Goal: Transaction & Acquisition: Purchase product/service

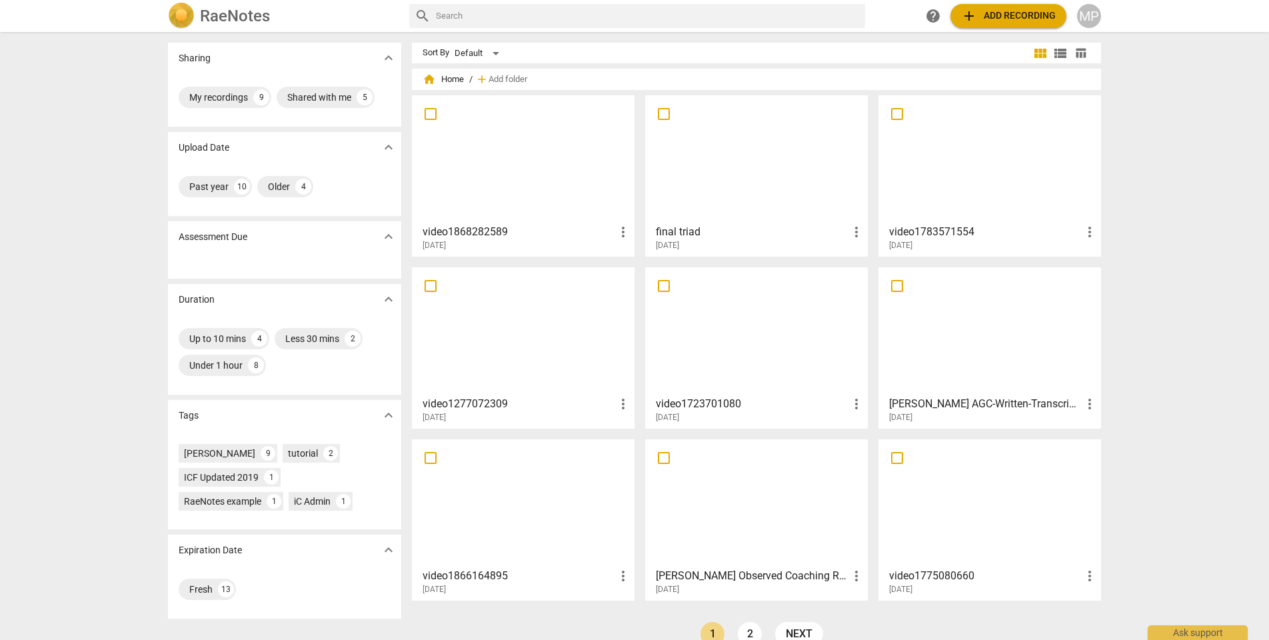
click at [997, 18] on span "add Add recording" at bounding box center [1008, 16] width 95 height 16
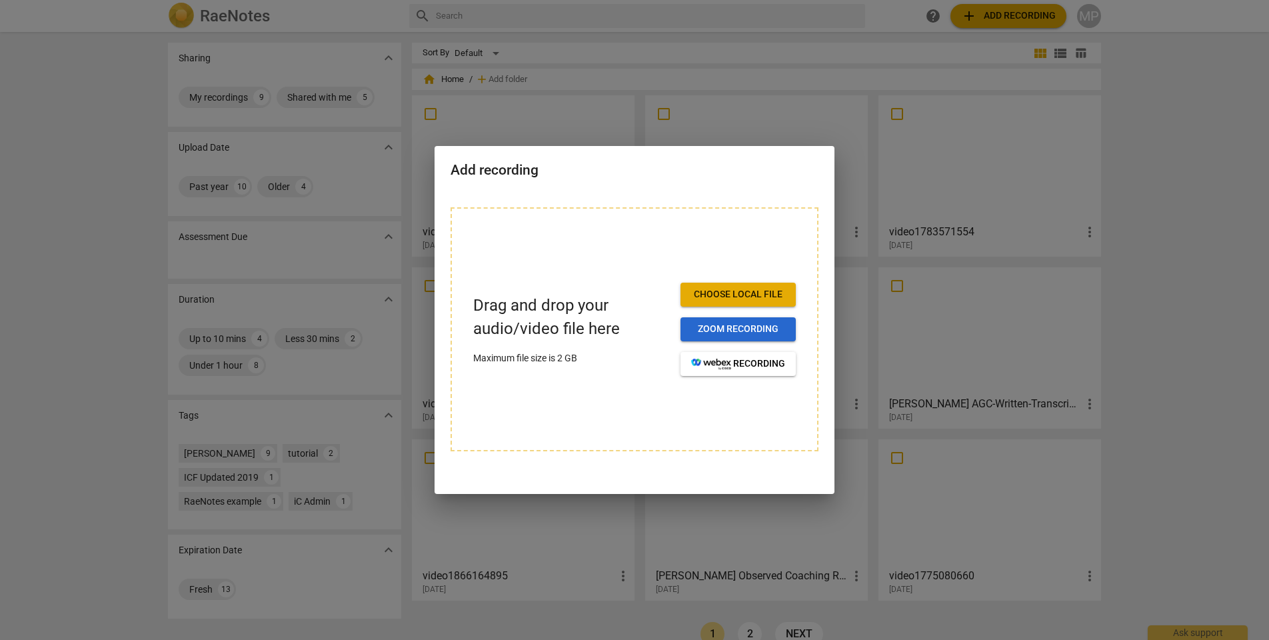
click at [738, 325] on span "Zoom recording" at bounding box center [738, 329] width 94 height 13
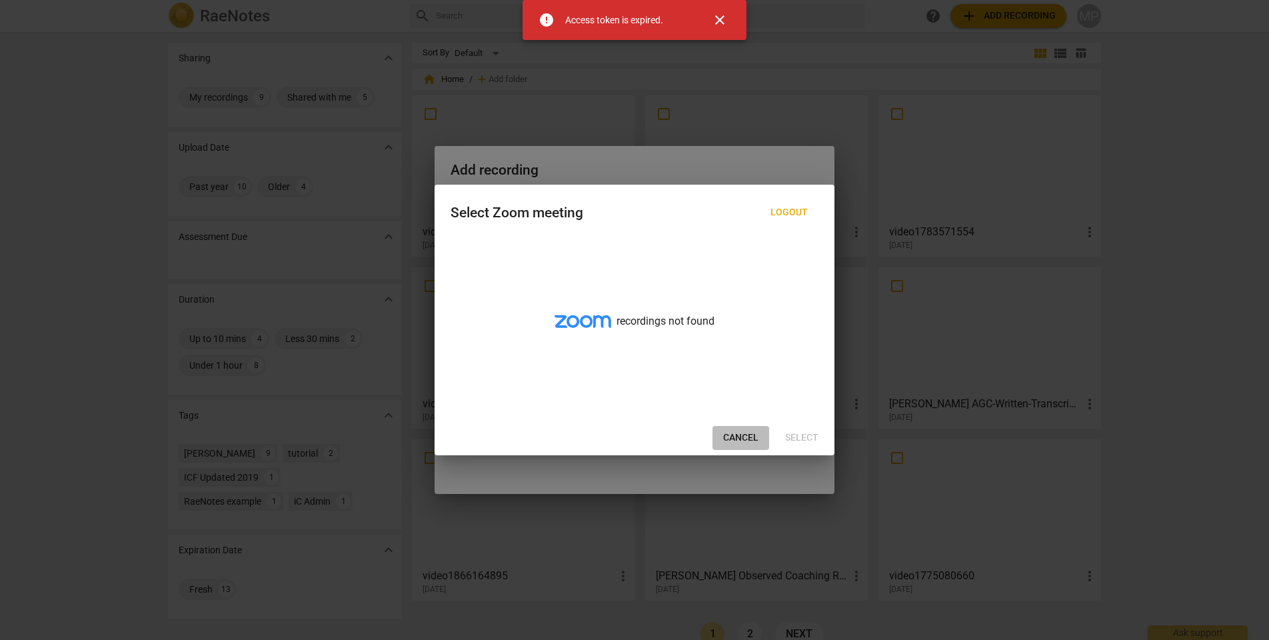
click at [732, 435] on span "Cancel" at bounding box center [740, 437] width 35 height 13
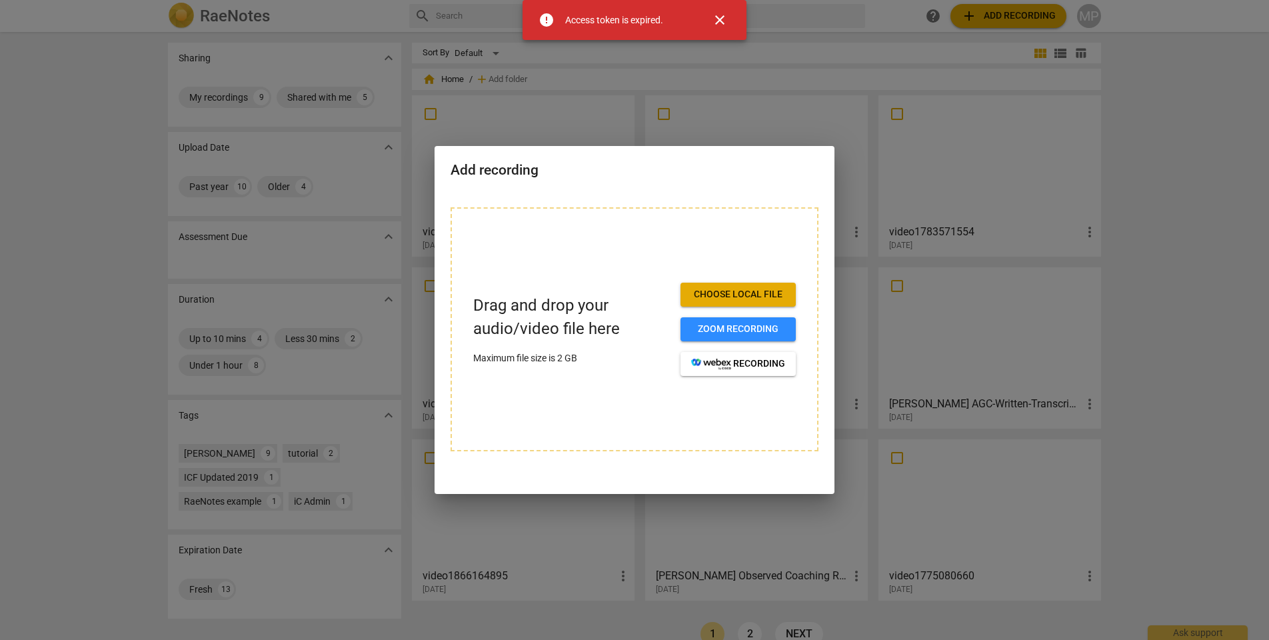
click at [720, 19] on span "close" at bounding box center [720, 20] width 16 height 16
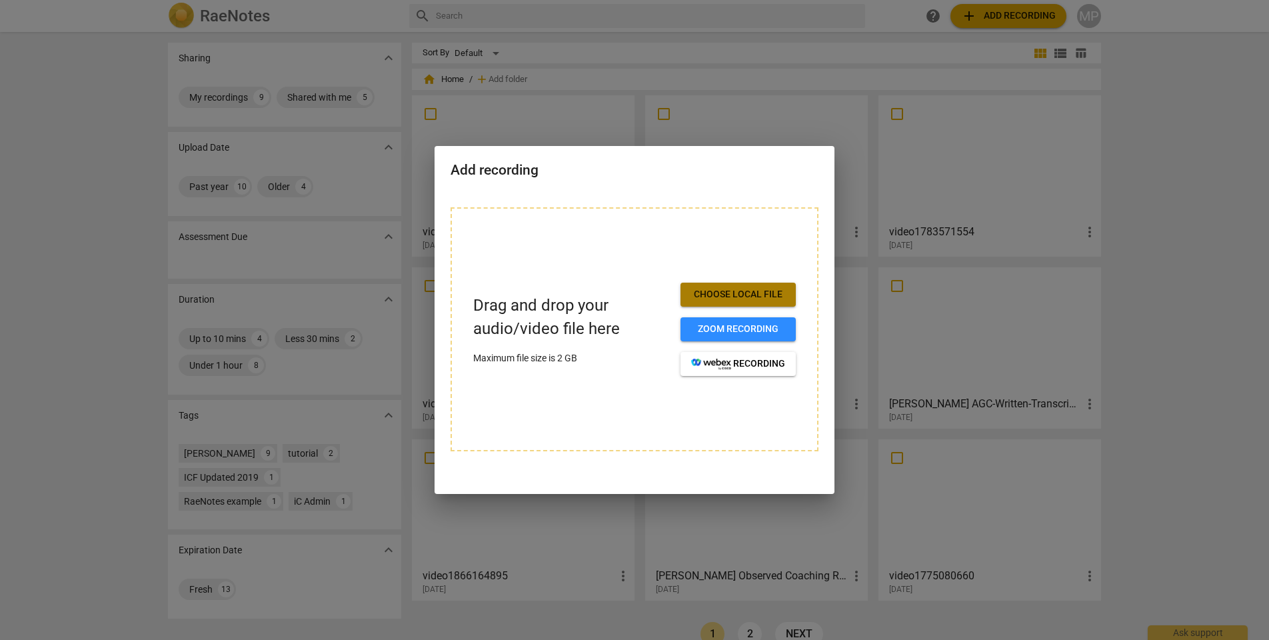
click at [736, 293] on span "Choose local file" at bounding box center [738, 294] width 94 height 13
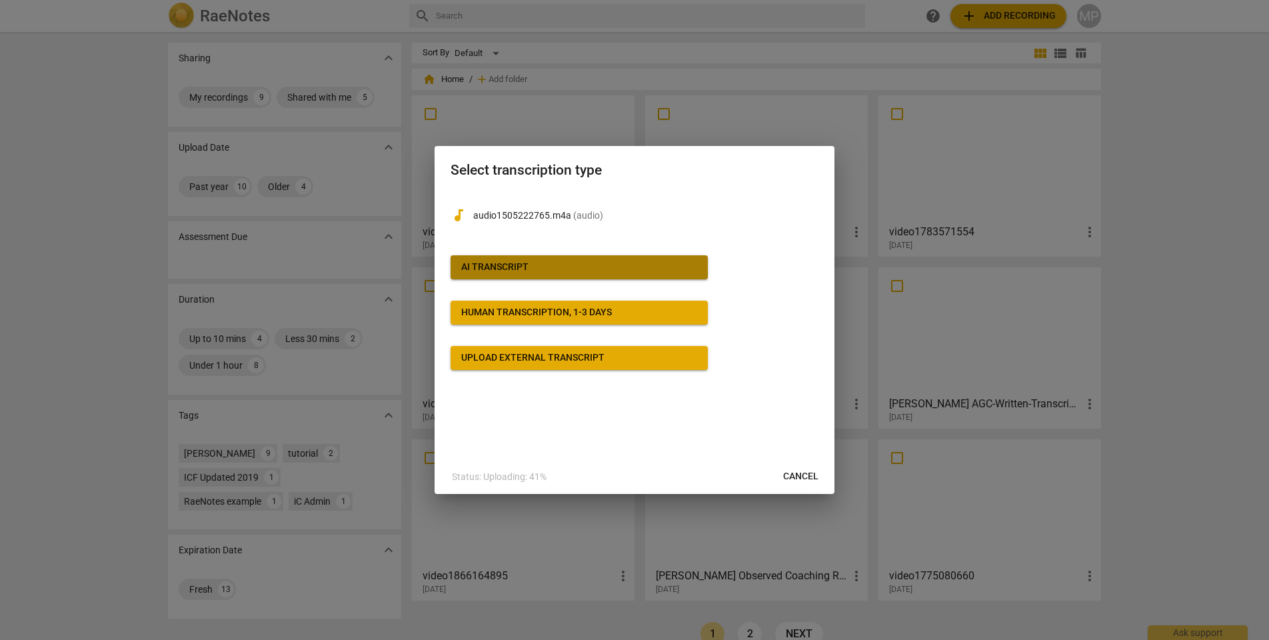
click at [564, 269] on span "AI Transcript" at bounding box center [579, 267] width 236 height 13
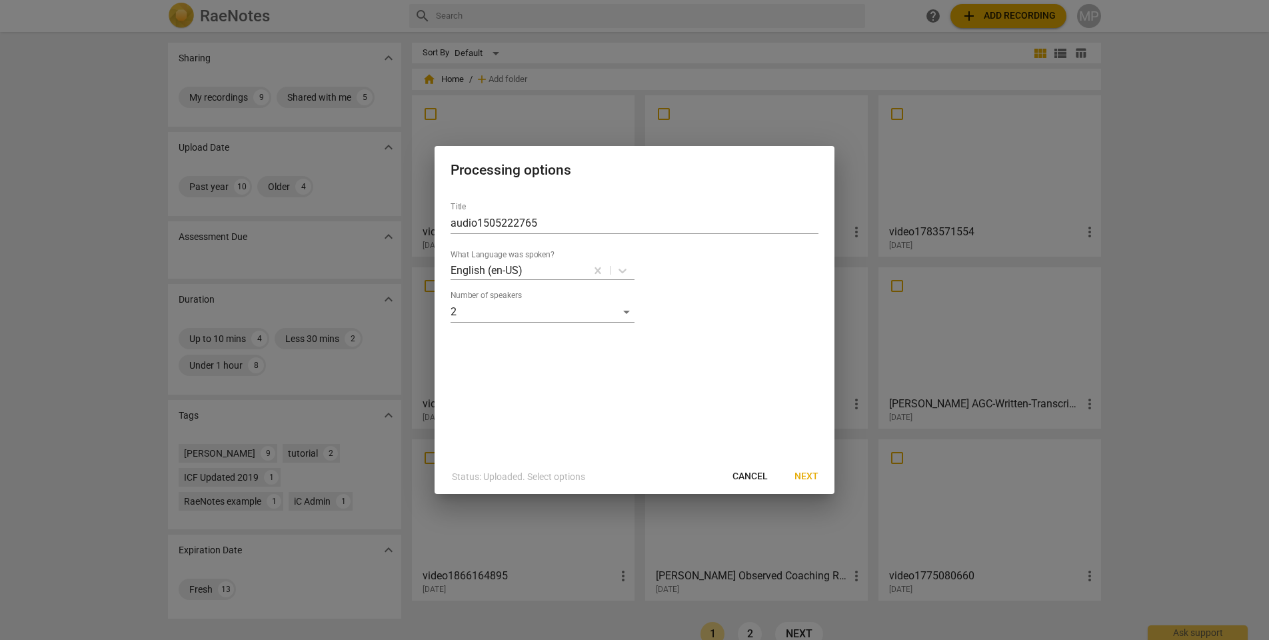
click at [816, 477] on span "Next" at bounding box center [807, 476] width 24 height 13
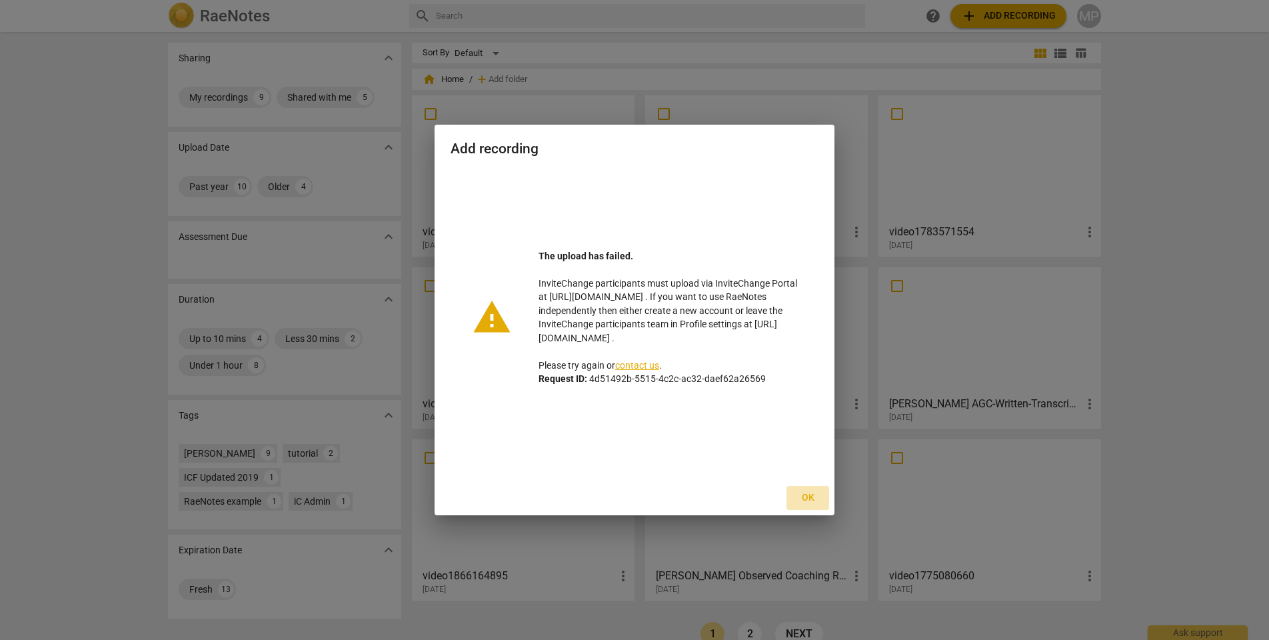
click at [808, 496] on span "Ok" at bounding box center [807, 497] width 21 height 13
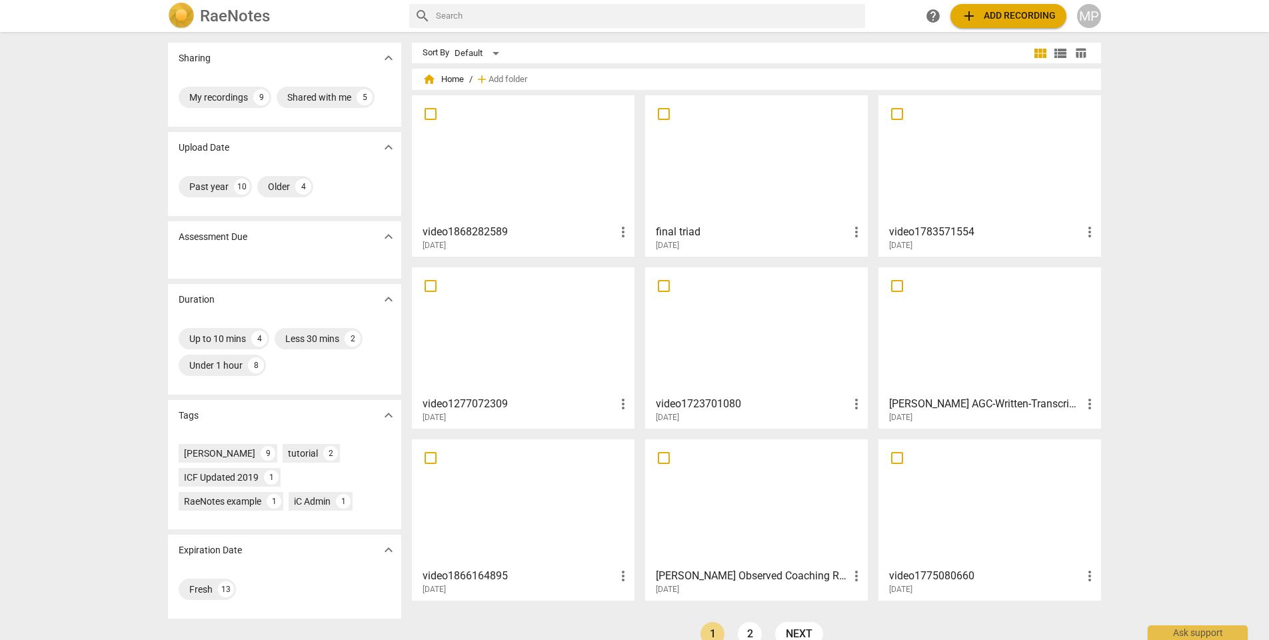
click at [177, 13] on img at bounding box center [181, 16] width 27 height 27
click at [1089, 15] on div "MP" at bounding box center [1089, 16] width 24 height 24
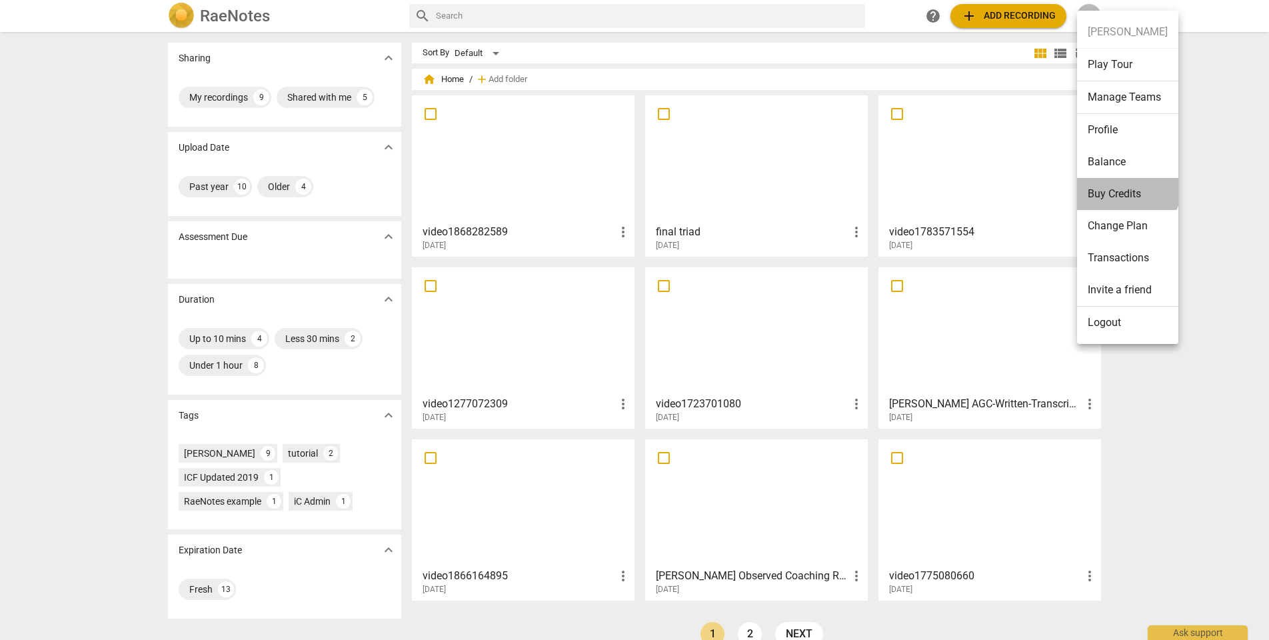
click at [1126, 189] on li "Buy Credits" at bounding box center [1127, 194] width 101 height 32
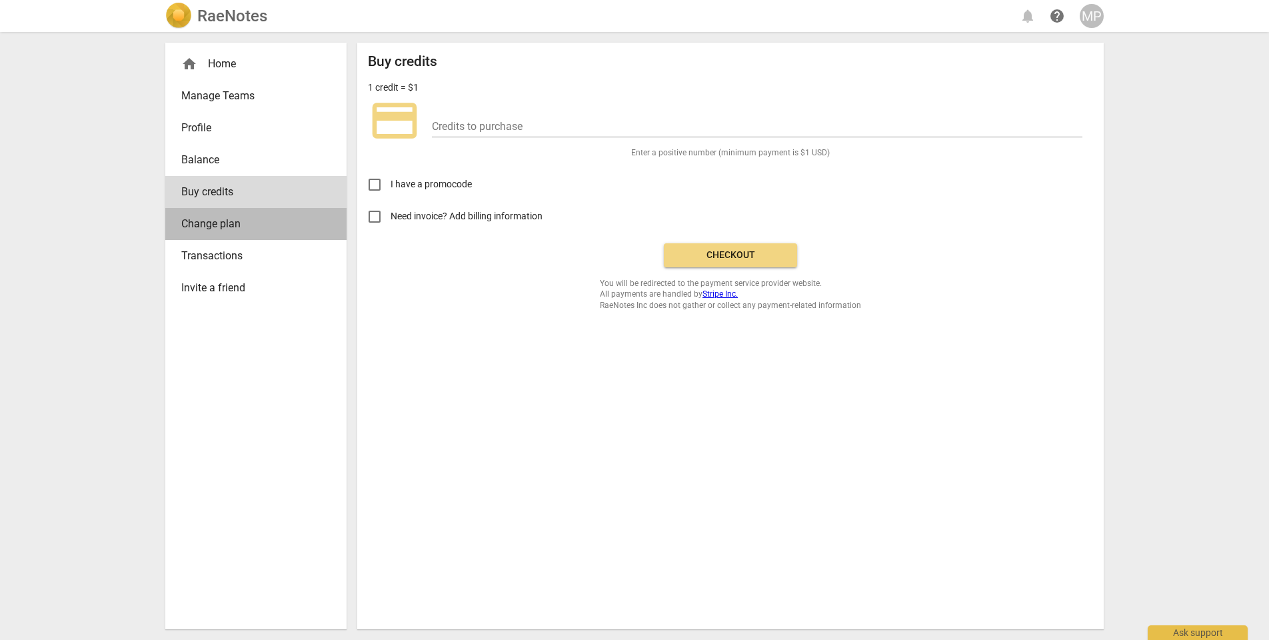
click at [237, 226] on span "Change plan" at bounding box center [250, 224] width 139 height 16
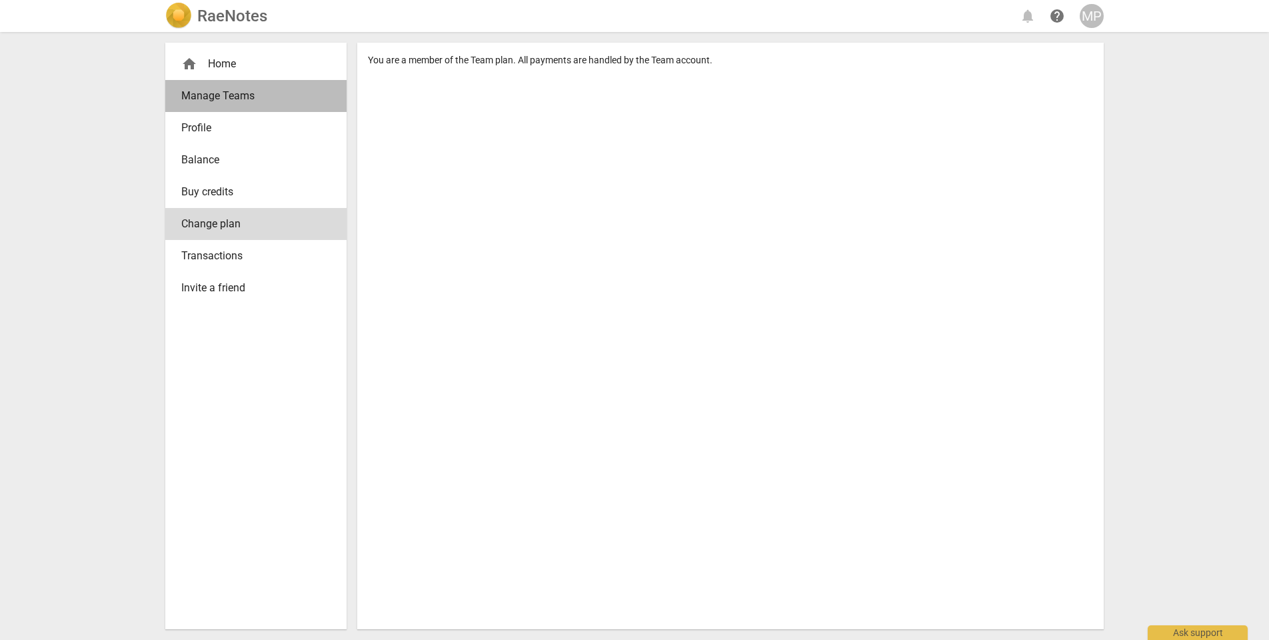
click at [234, 97] on span "Manage Teams" at bounding box center [250, 96] width 139 height 16
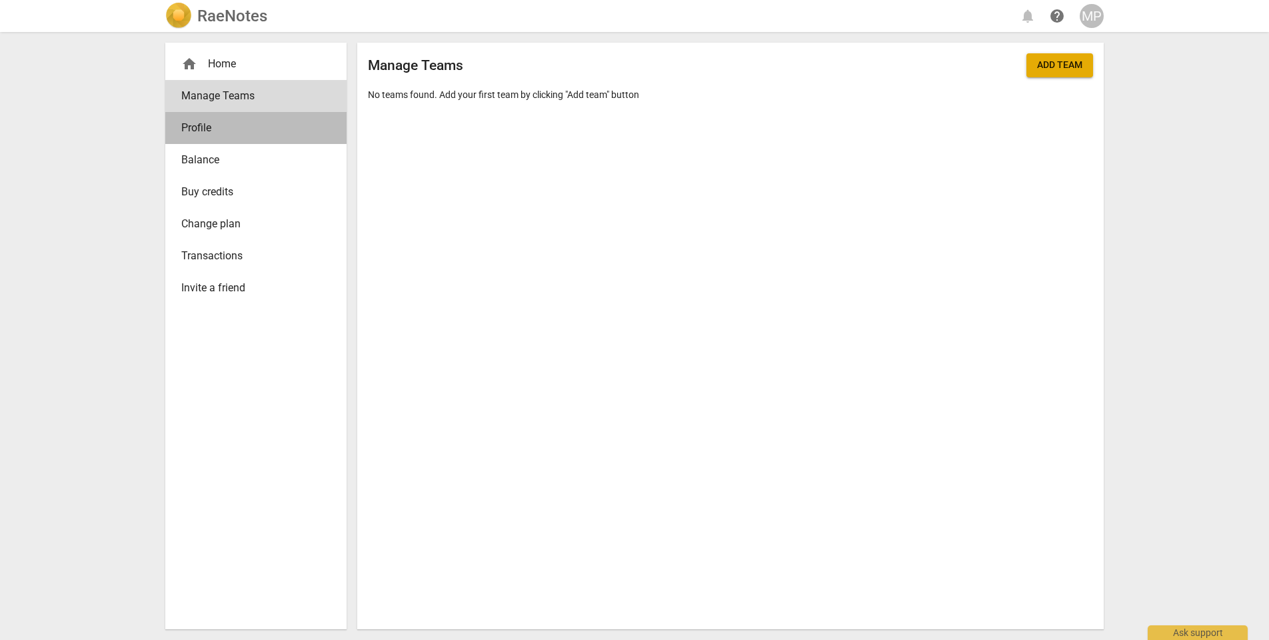
click at [203, 125] on span "Profile" at bounding box center [250, 128] width 139 height 16
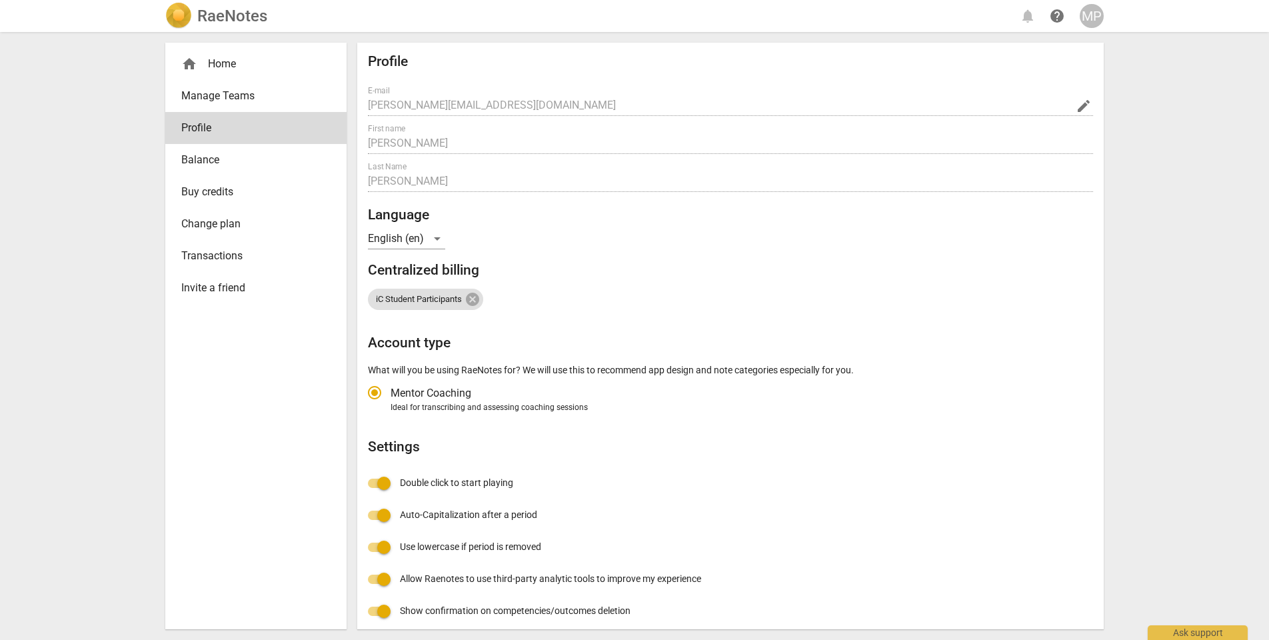
radio input "false"
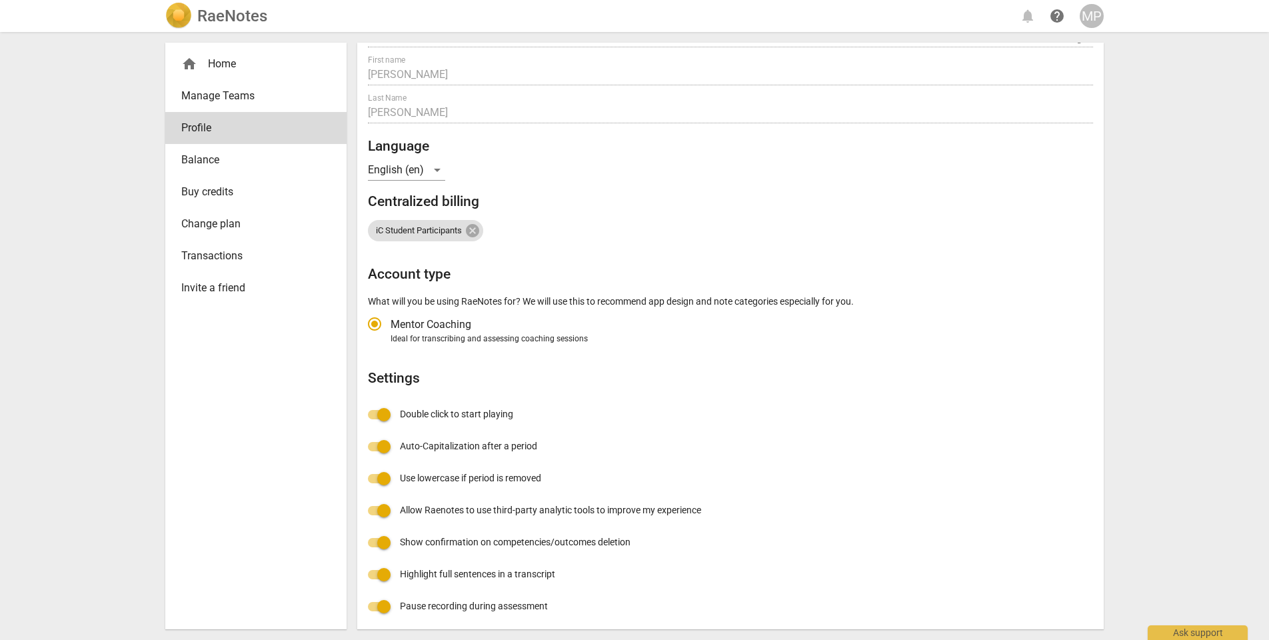
scroll to position [73, 0]
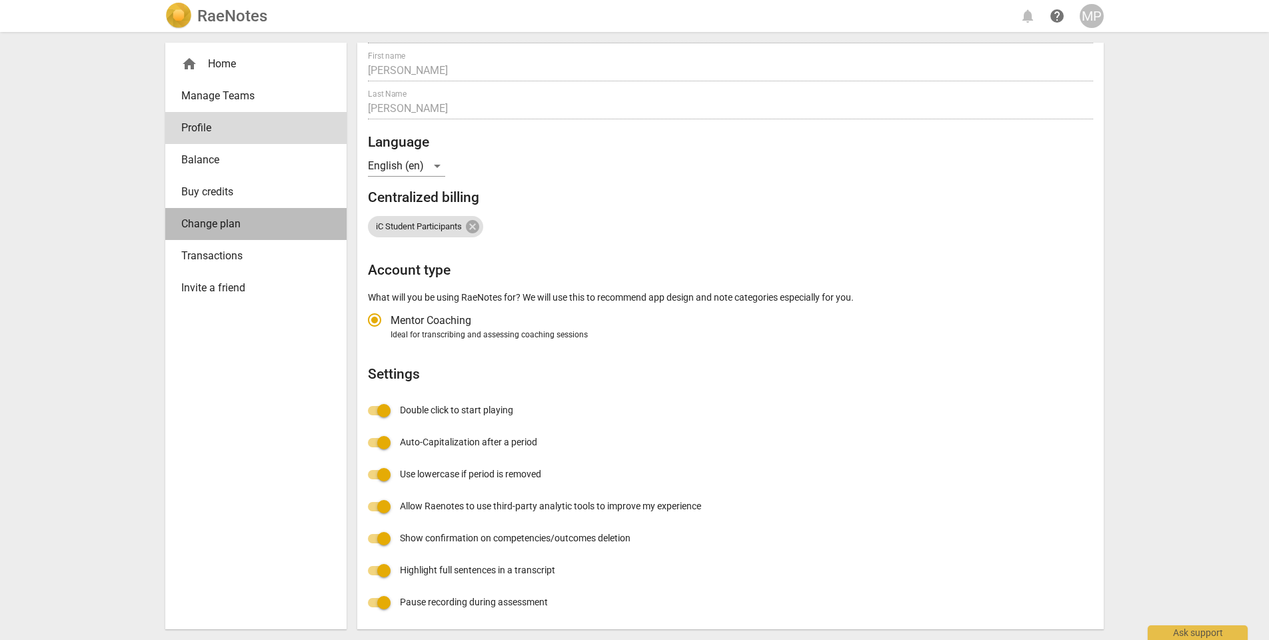
click at [201, 216] on span "Change plan" at bounding box center [250, 224] width 139 height 16
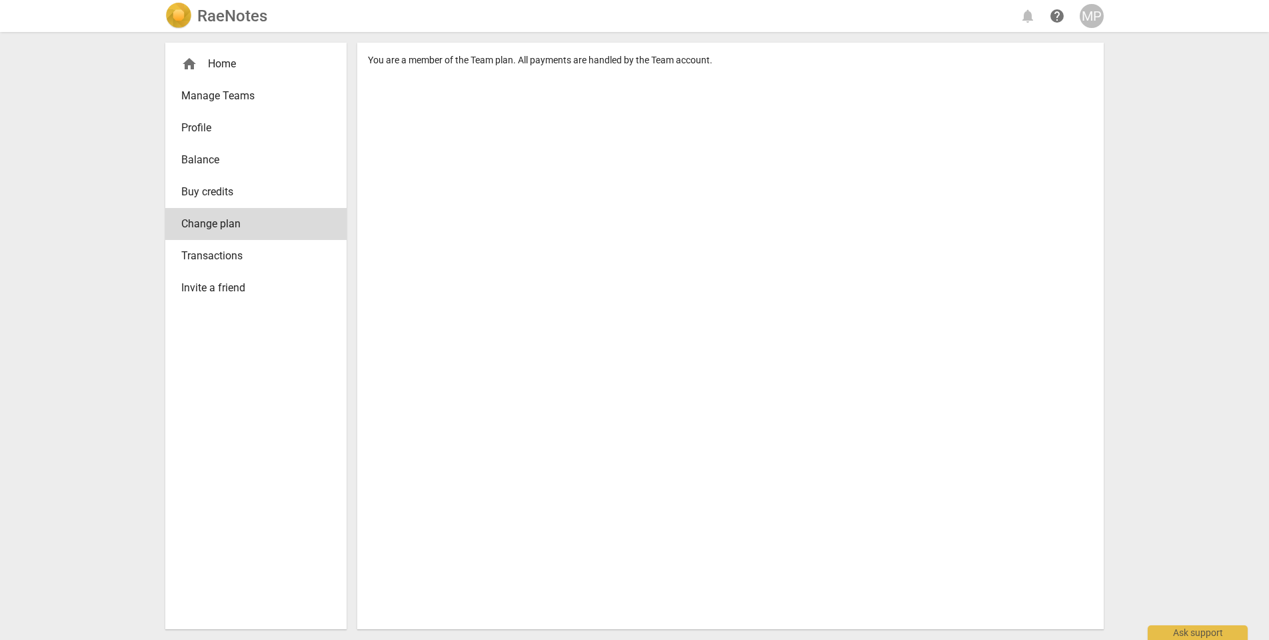
click at [216, 68] on div "home Home" at bounding box center [250, 64] width 139 height 16
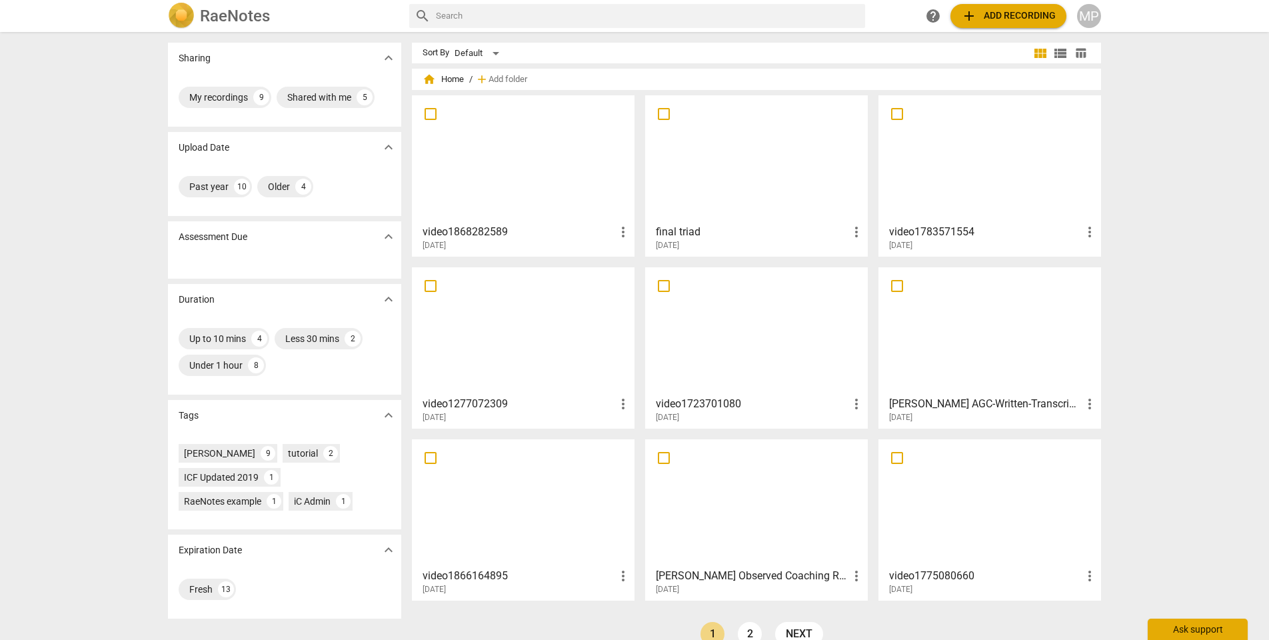
click at [1214, 629] on div "Ask support" at bounding box center [1198, 629] width 100 height 21
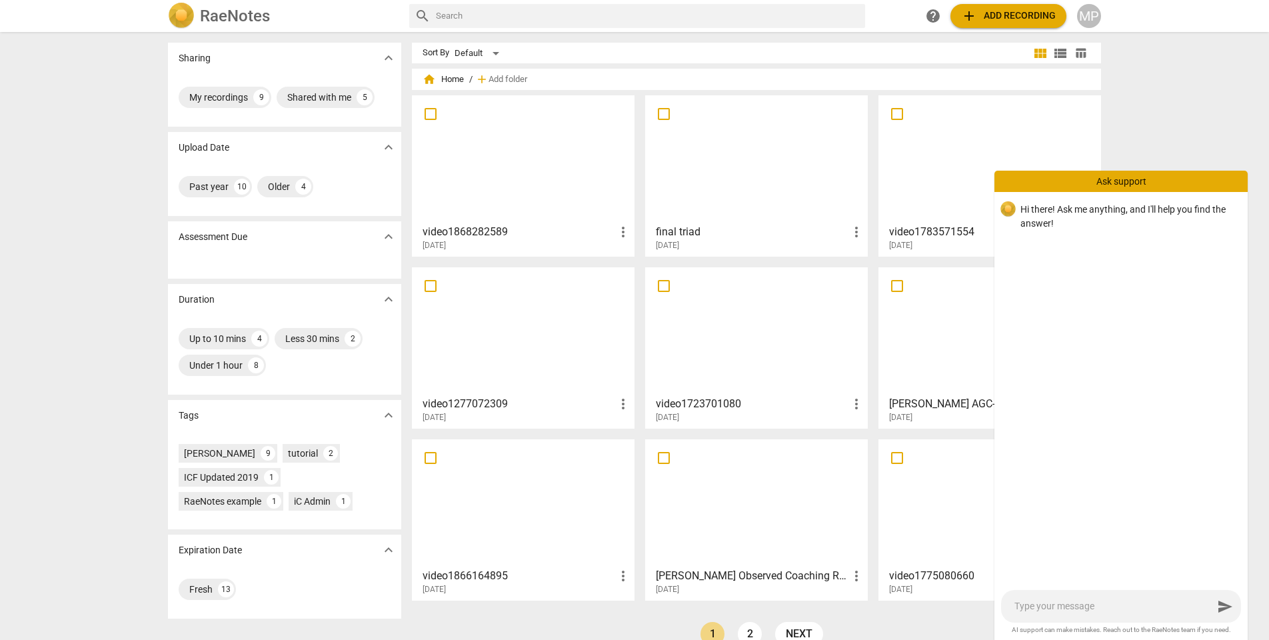
click at [1129, 613] on textarea at bounding box center [1113, 606] width 199 height 13
type textarea "i"
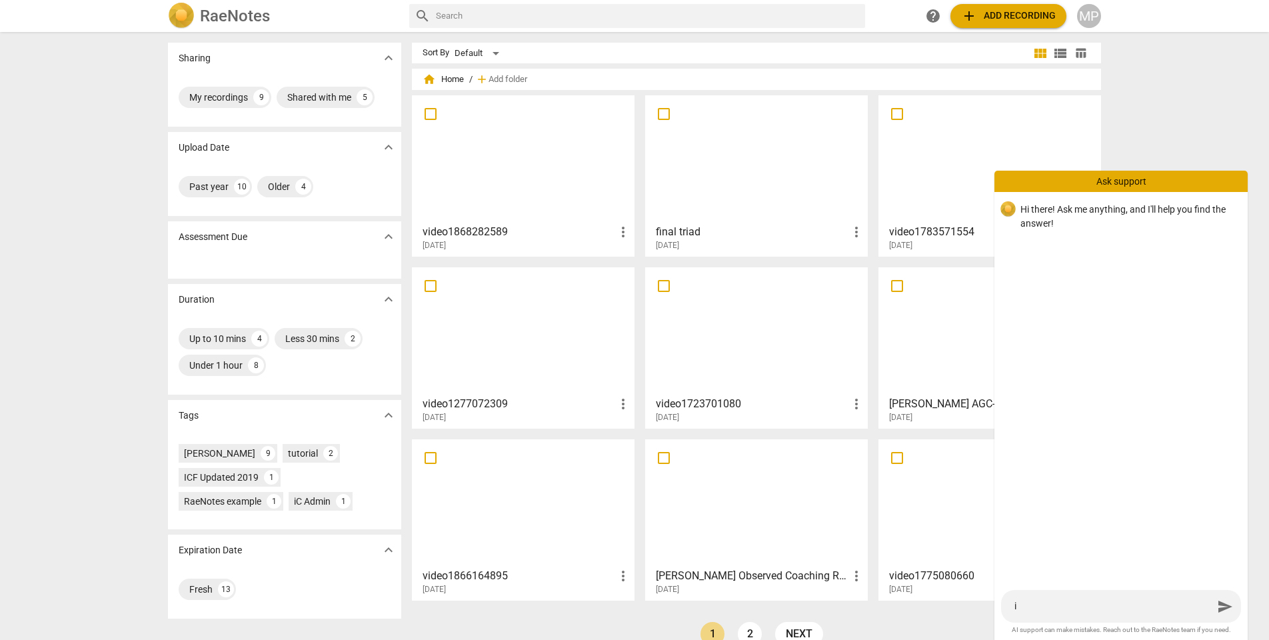
type textarea "i n"
type textarea "i ne"
type textarea "i nee"
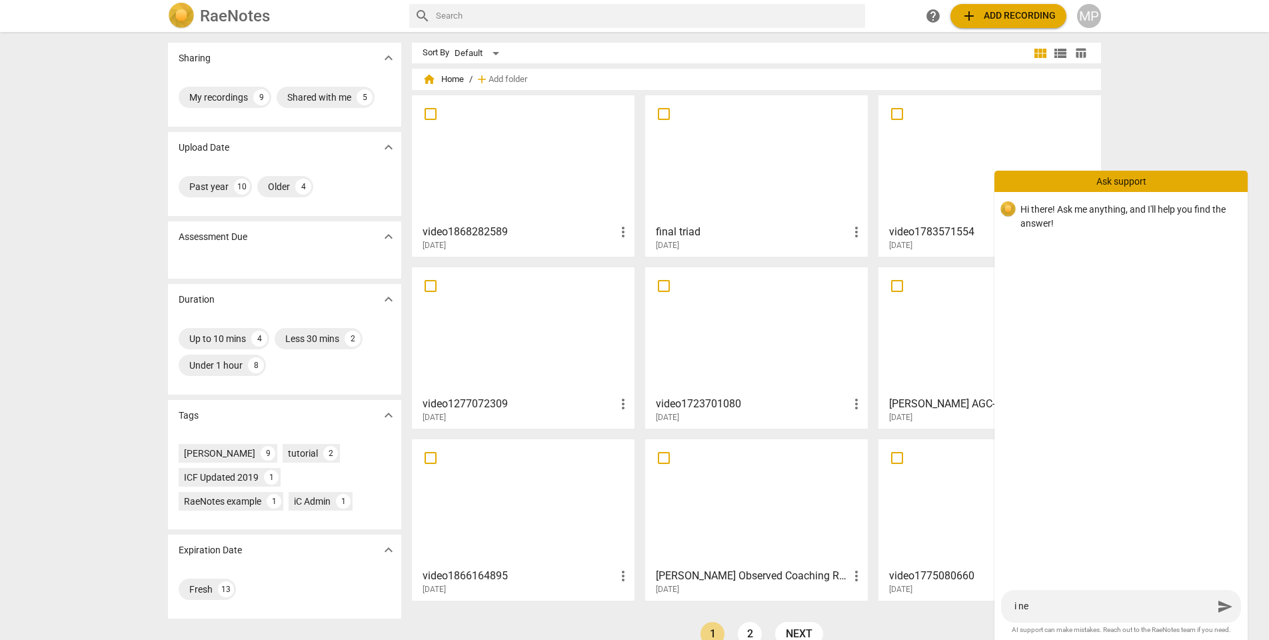
type textarea "i nee"
type textarea "i need"
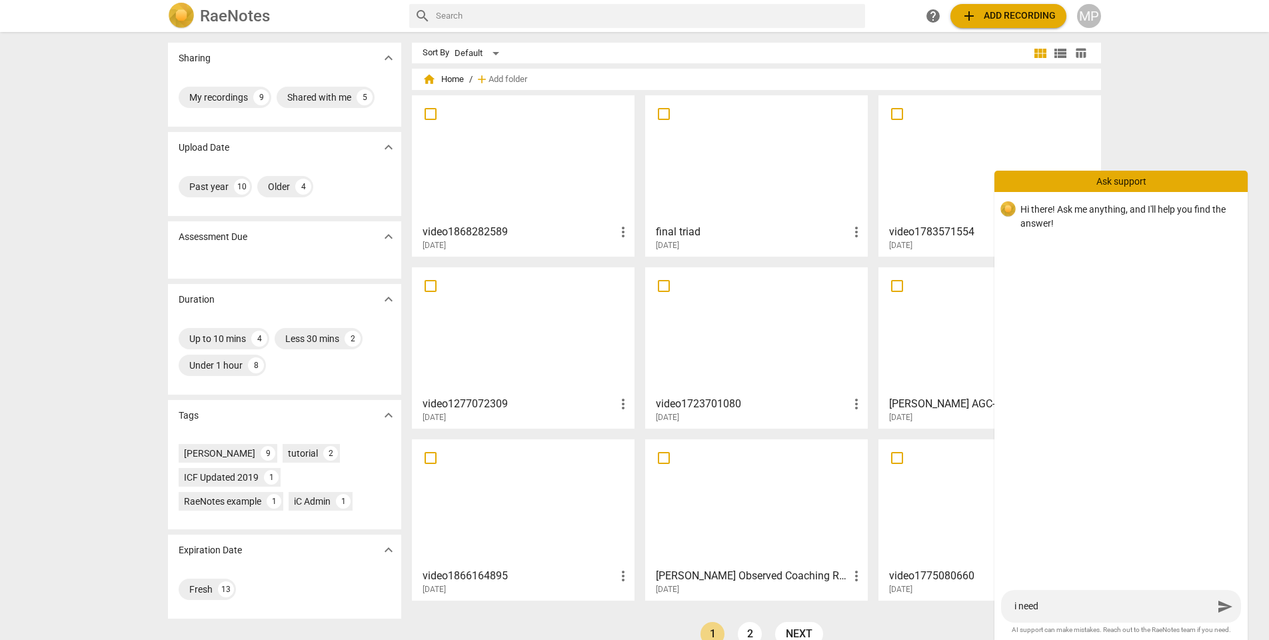
type textarea "i need t"
type textarea "i need to"
type textarea "i need to p"
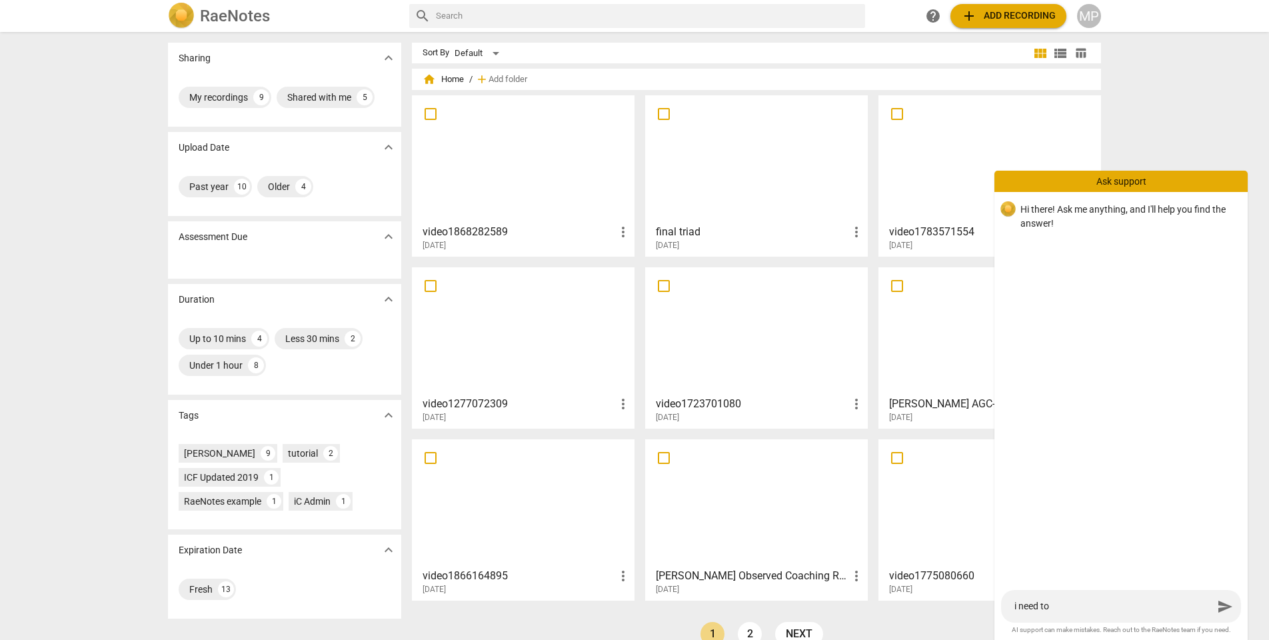
type textarea "i need to p"
type textarea "i need to pu"
type textarea "i need to pur"
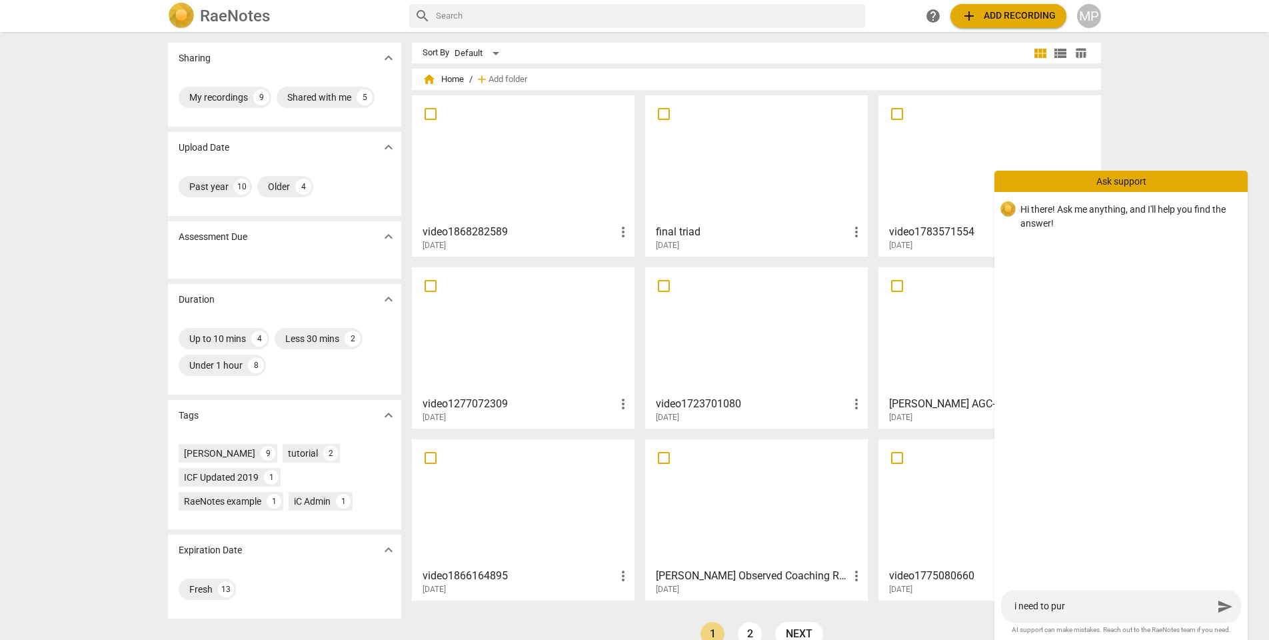
type textarea "i need to purc"
type textarea "i need to purch"
type textarea "i need to purcha"
type textarea "i need to purchas"
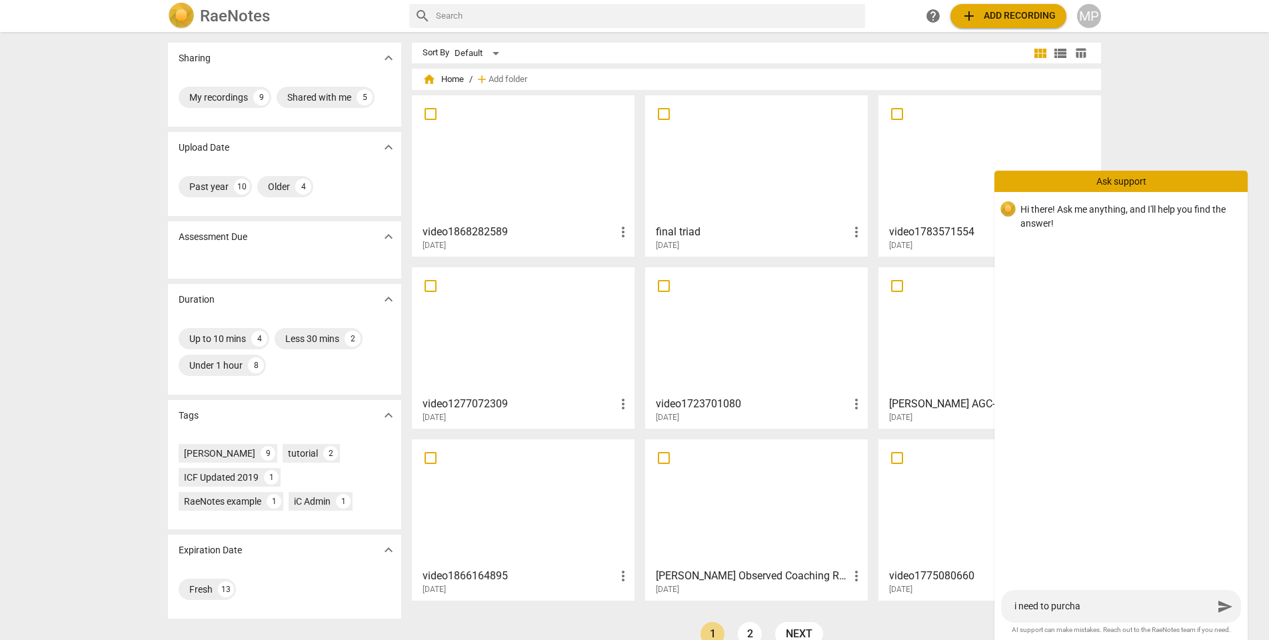
type textarea "i need to purchas"
type textarea "i need to purchase"
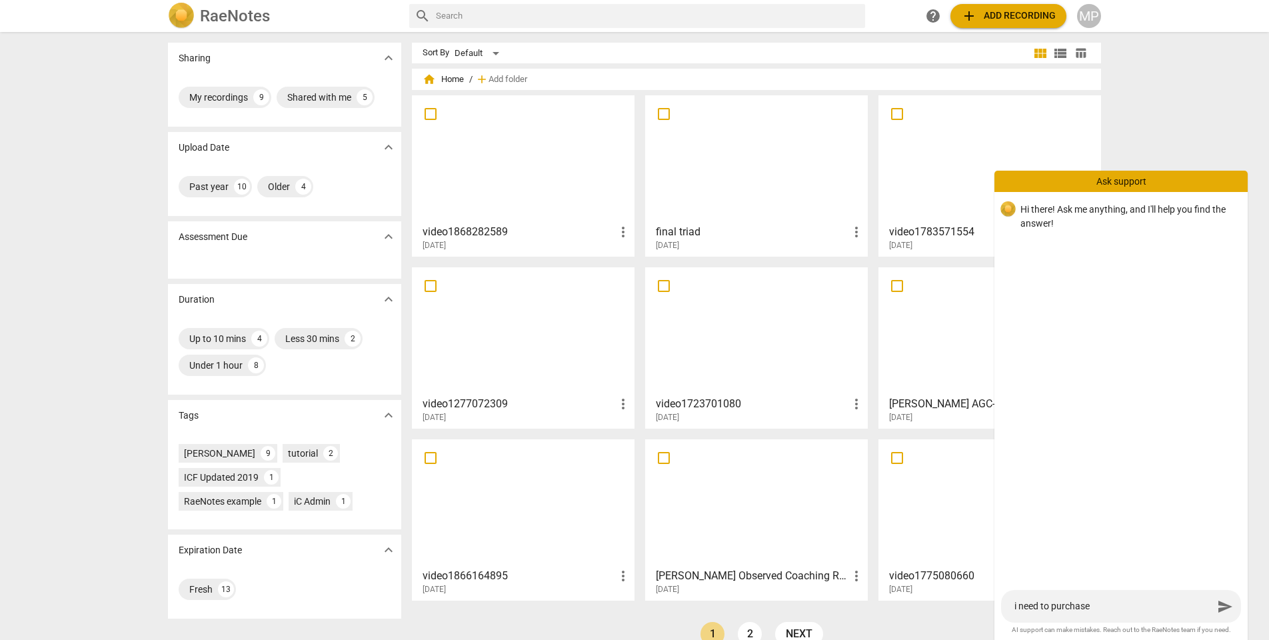
type textarea "i need to purchase a"
type textarea "i need to purchase an"
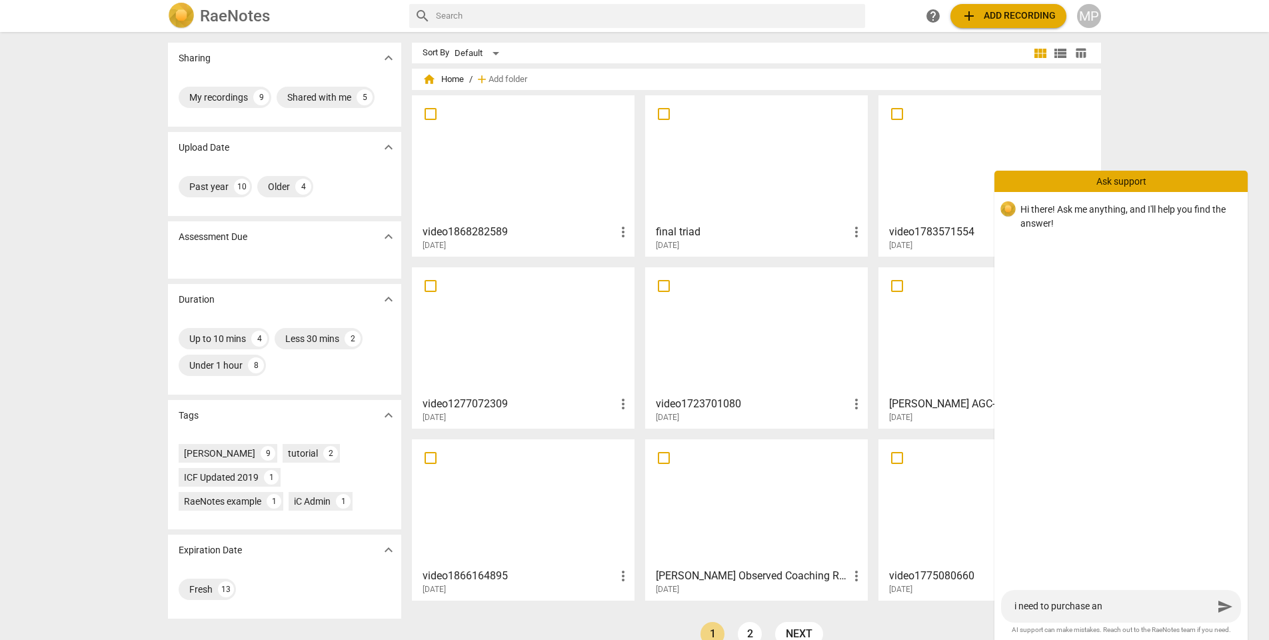
type textarea "i need to purchase an"
type textarea "i need to purchase an i"
type textarea "i need to purchase an in"
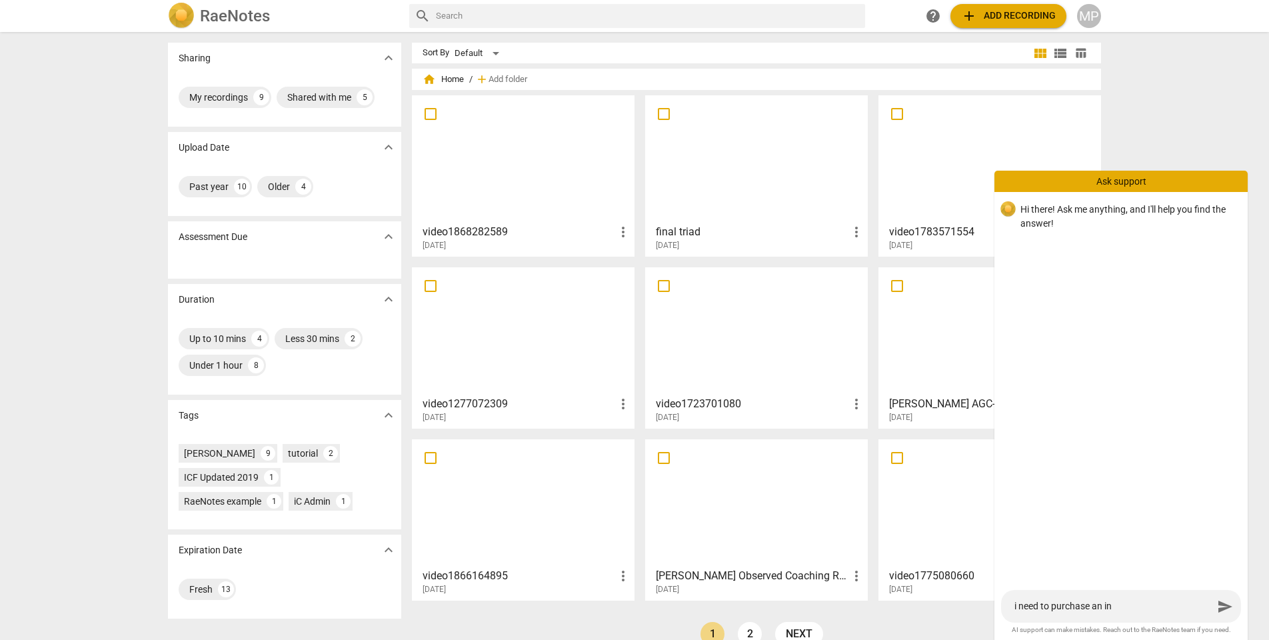
type textarea "i need to purchase an ind"
type textarea "i need to purchase an inde"
type textarea "i need to purchase an indep"
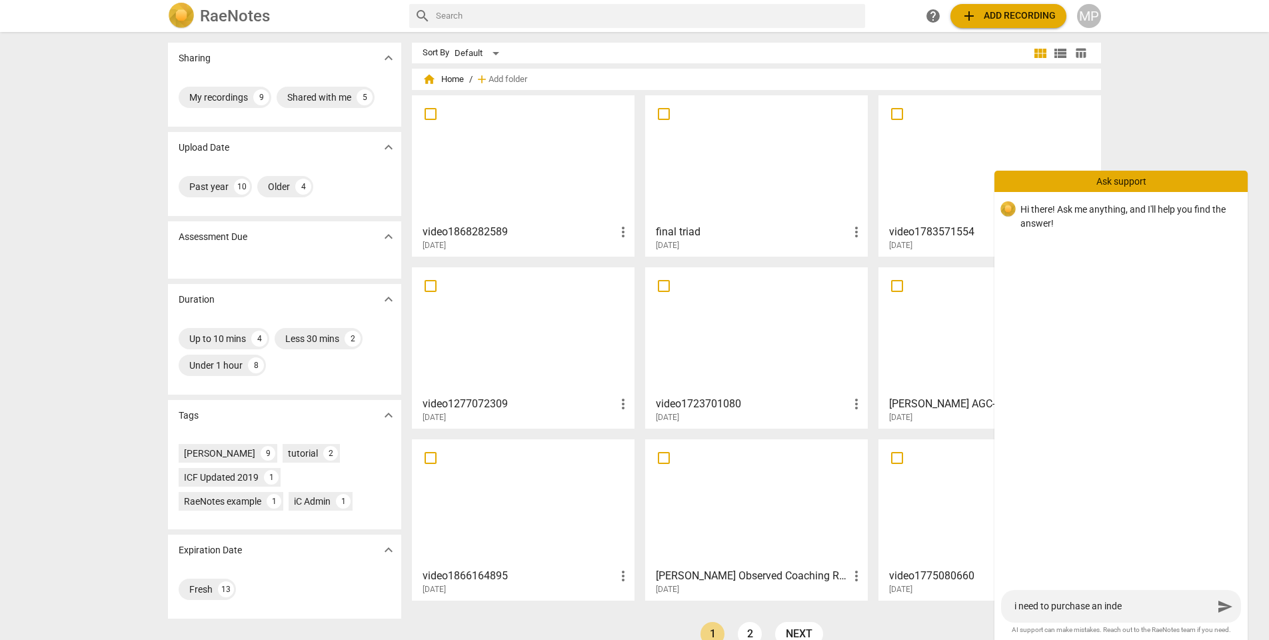
type textarea "i need to purchase an indep"
type textarea "i need to purchase an indepe"
type textarea "i need to purchase an indepen"
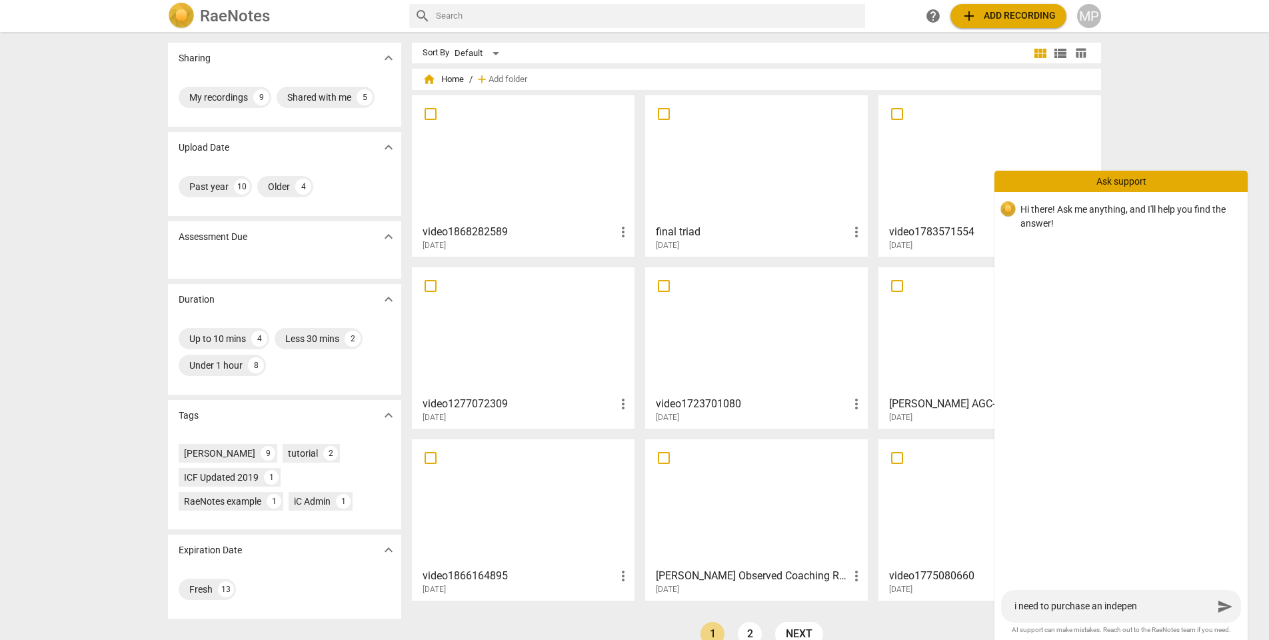
type textarea "i need to purchase an independ"
type textarea "i need to purchase an independa"
type textarea "i need to purchase an independan"
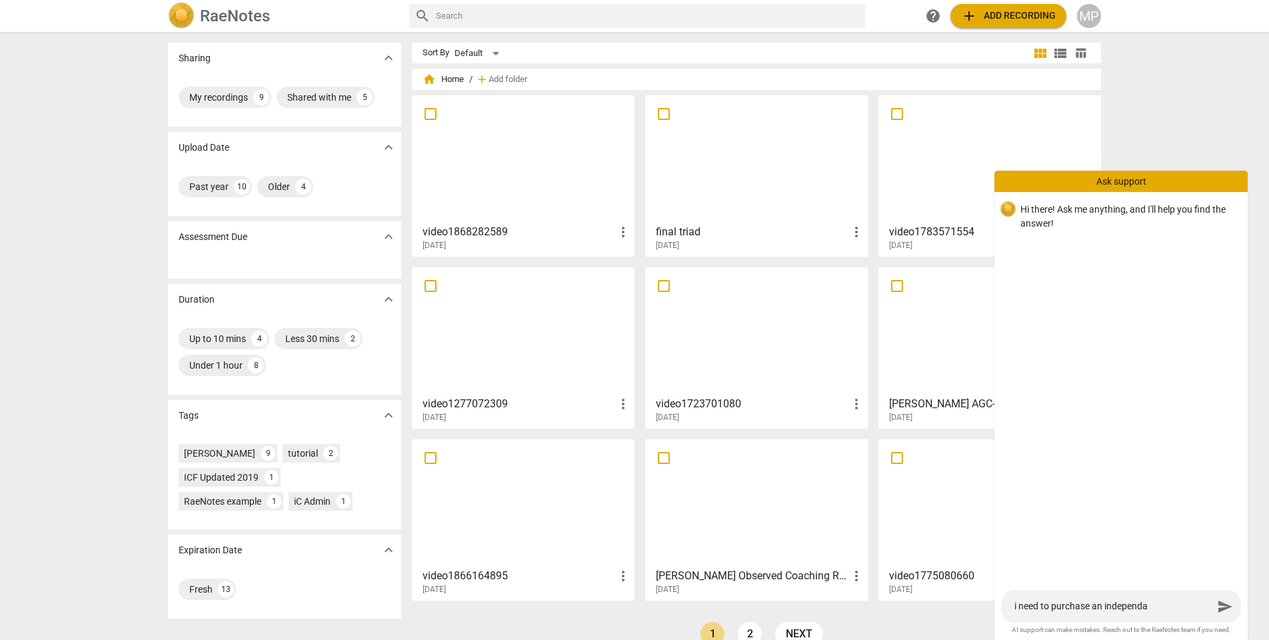
type textarea "i need to purchase an independan"
type textarea "i need to purchase an independa"
type textarea "i need to purchase an independ"
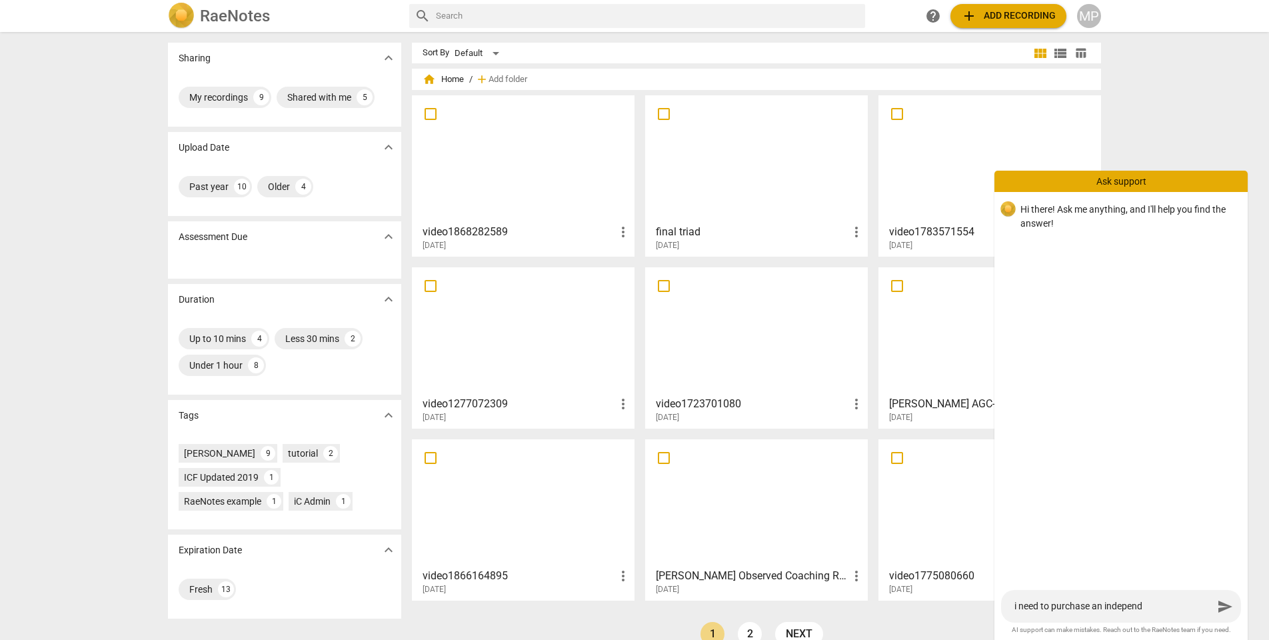
type textarea "i need to purchase an independe"
type textarea "i need to purchase an independen"
type textarea "i need to purchase an independent"
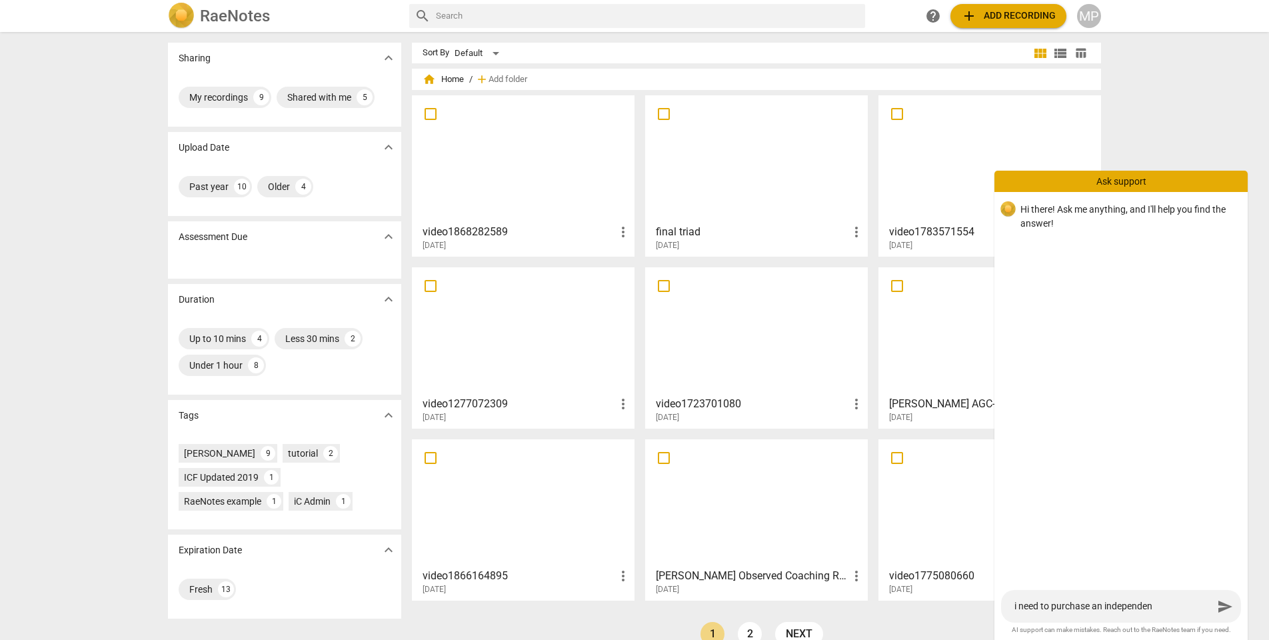
type textarea "i need to purchase an independent"
type textarea "i need to purchase an independent a"
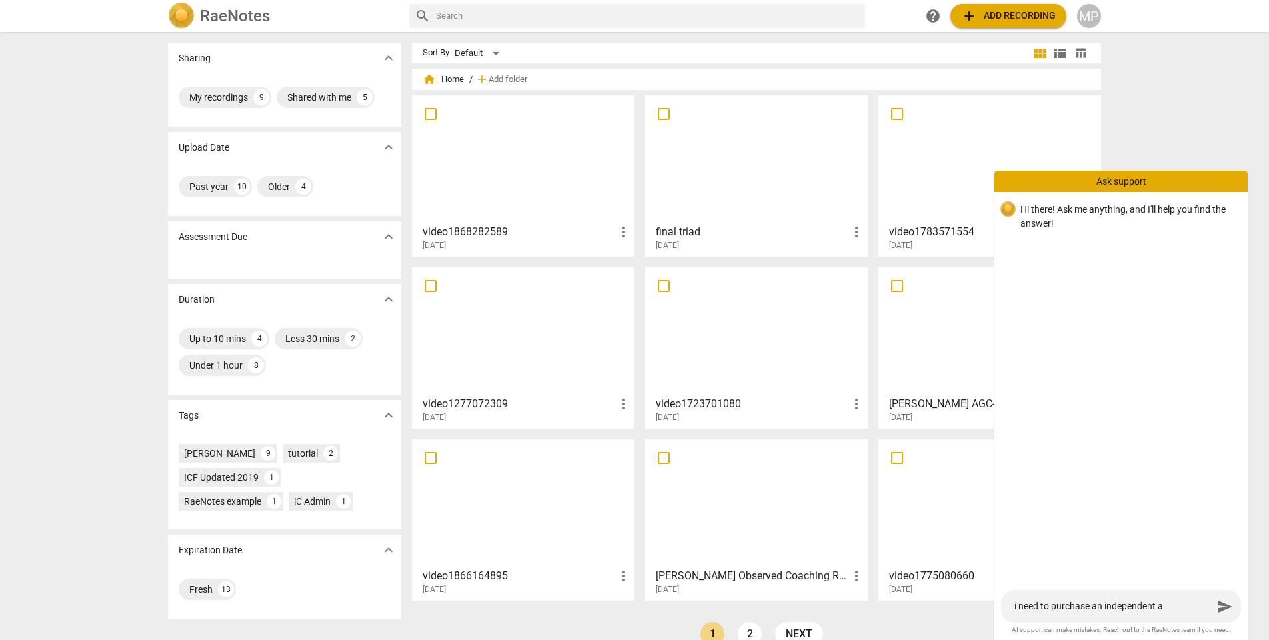
type textarea "i need to purchase an independent ac"
type textarea "i need to purchase an independent acc"
type textarea "i need to purchase an independent acco"
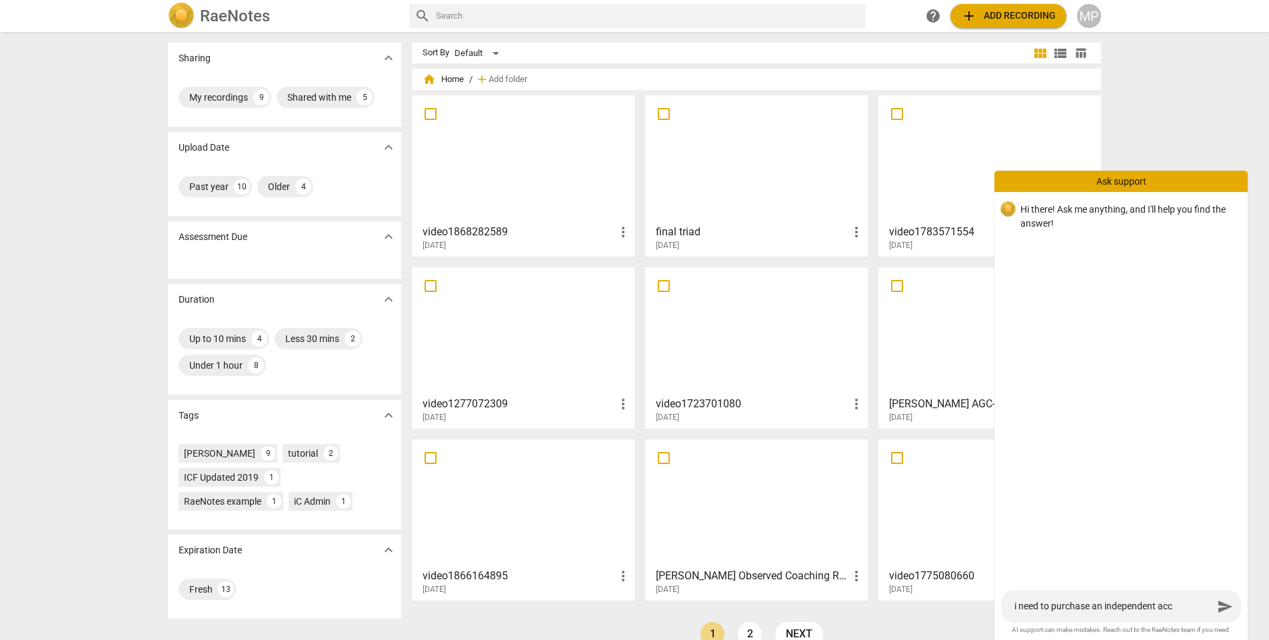
type textarea "i need to purchase an independent acco"
type textarea "i need to purchase an independent accou"
type textarea "i need to purchase an independent accoun"
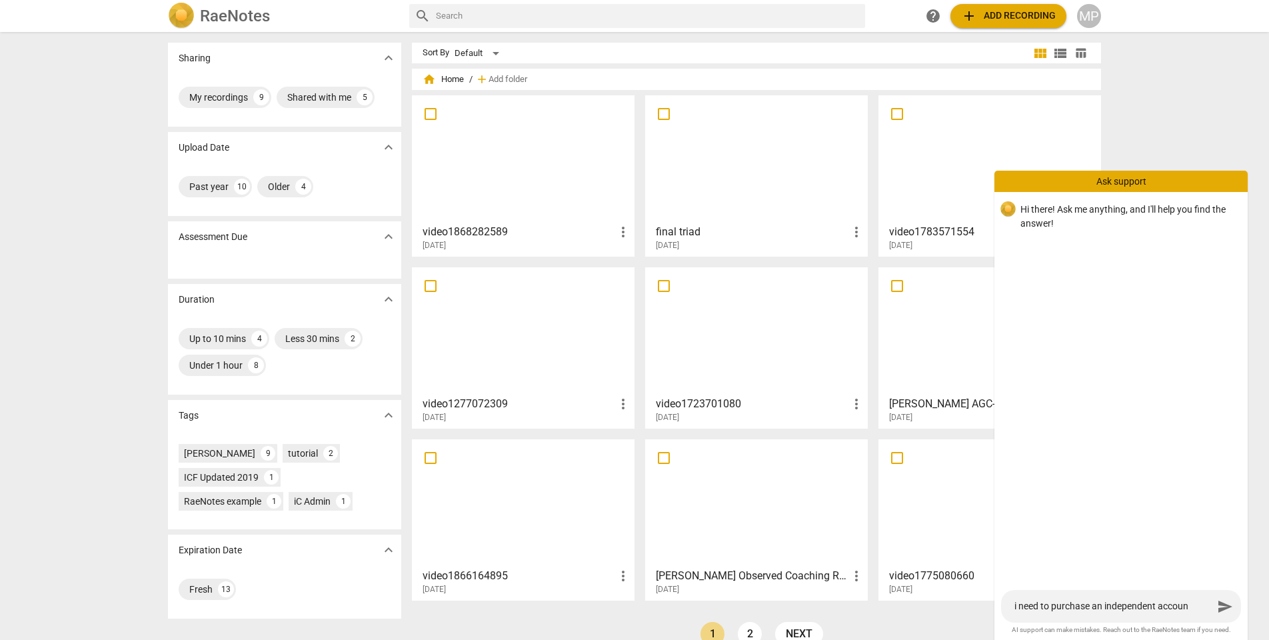
type textarea "i need to purchase an independent account"
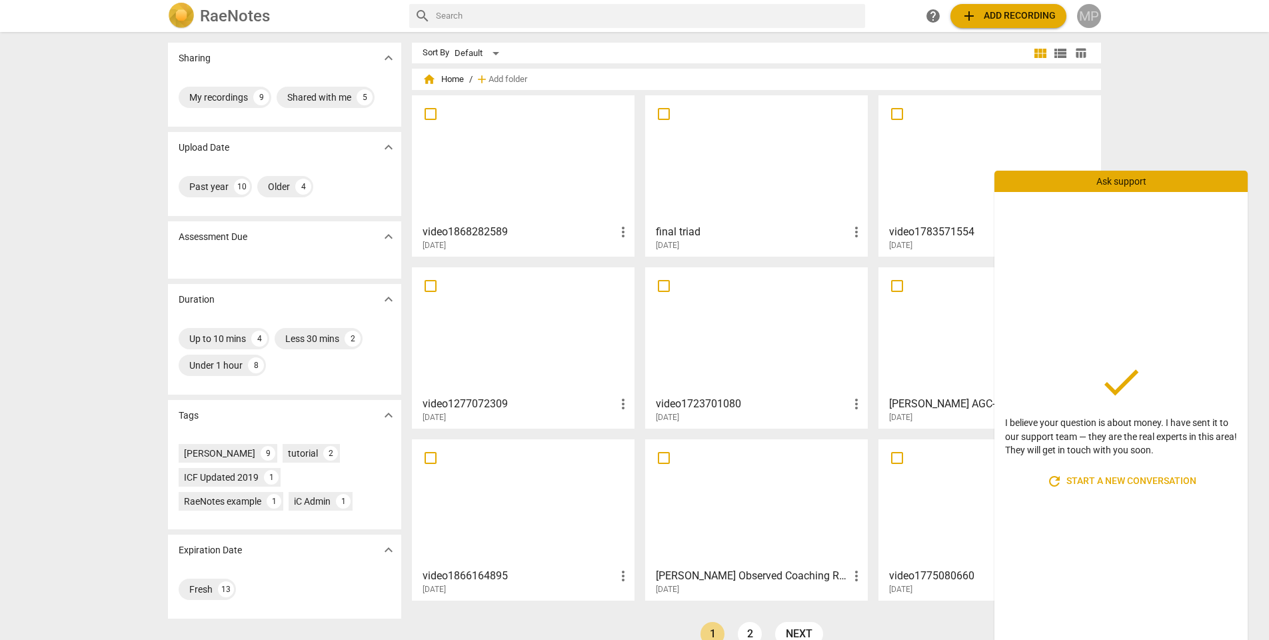
click at [1094, 16] on div "MP" at bounding box center [1089, 16] width 24 height 24
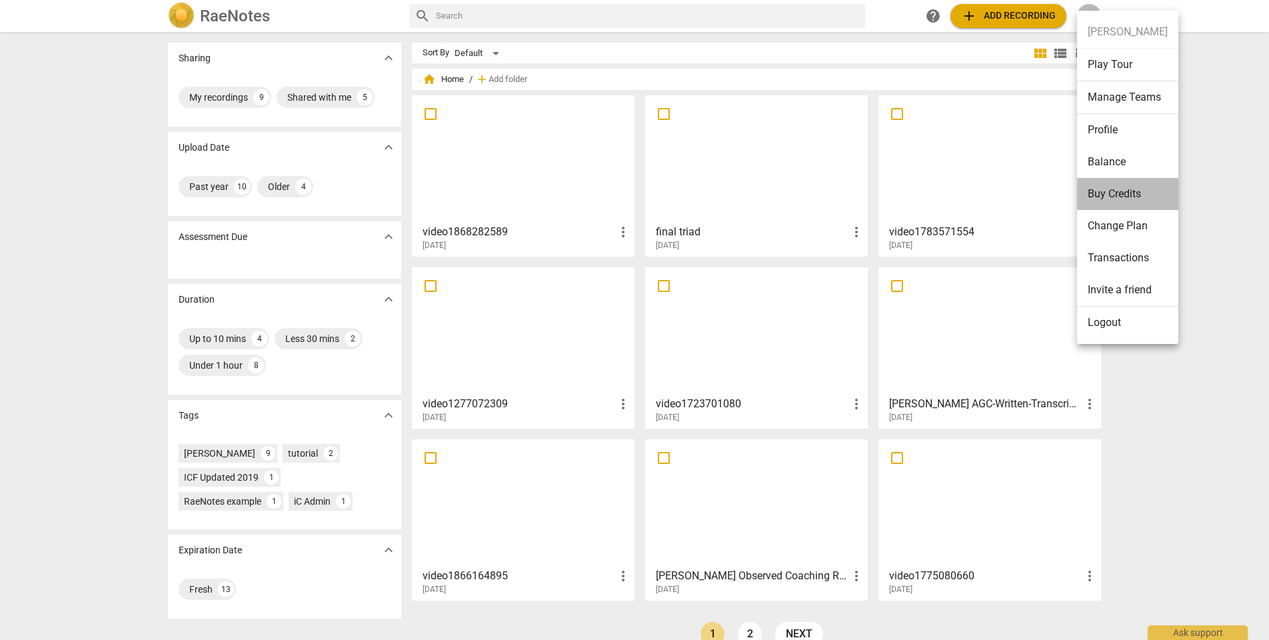
click at [1127, 194] on li "Buy Credits" at bounding box center [1127, 194] width 101 height 32
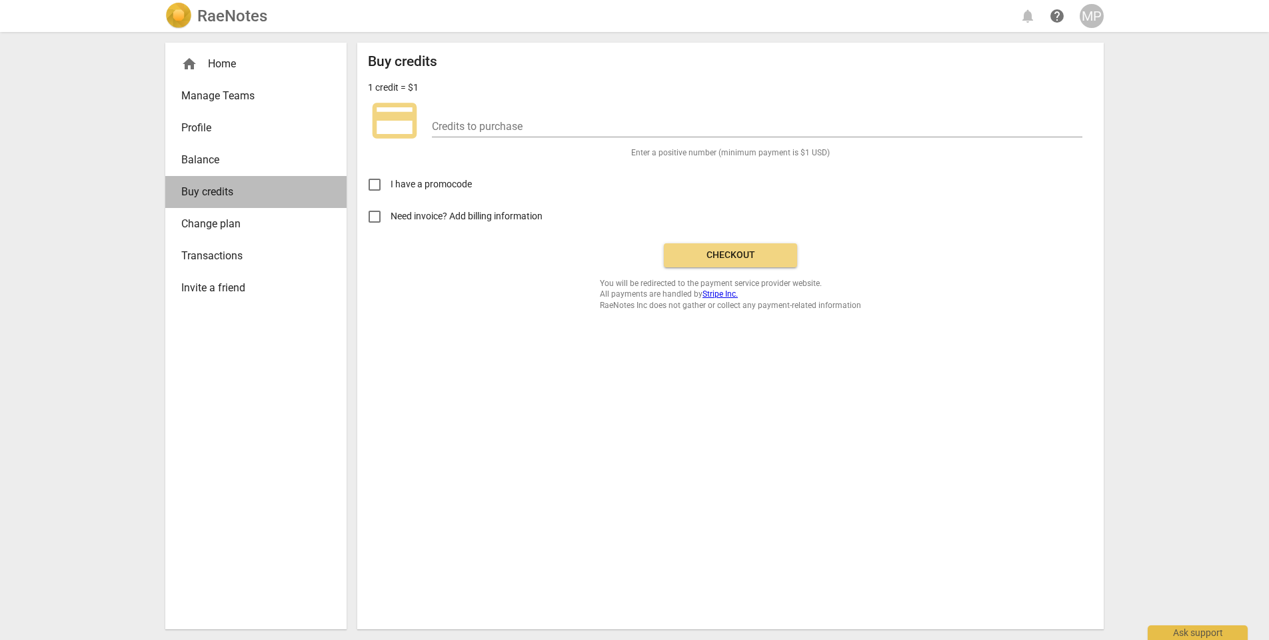
click at [245, 189] on span "Buy credits" at bounding box center [250, 192] width 139 height 16
click at [449, 126] on input "number" at bounding box center [757, 127] width 651 height 19
type input "20"
click at [693, 193] on div "I have a promocode" at bounding box center [730, 180] width 725 height 42
click at [737, 255] on span "Checkout" at bounding box center [731, 255] width 112 height 13
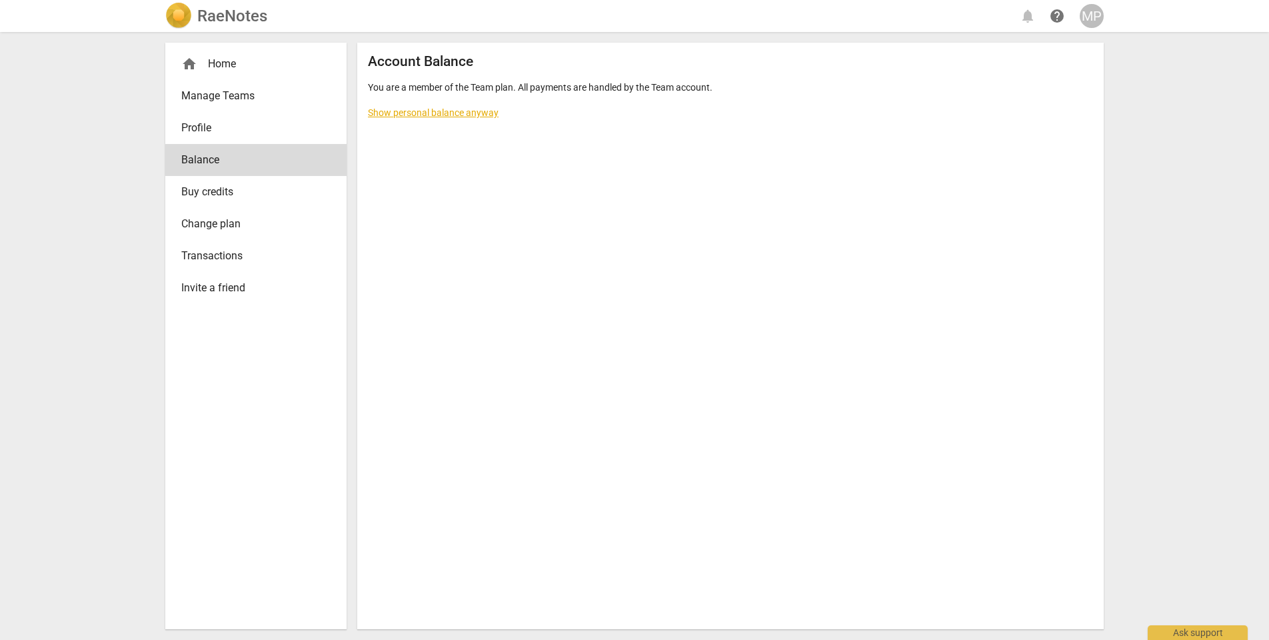
click at [417, 107] on link "Show personal balance anyway" at bounding box center [433, 112] width 131 height 11
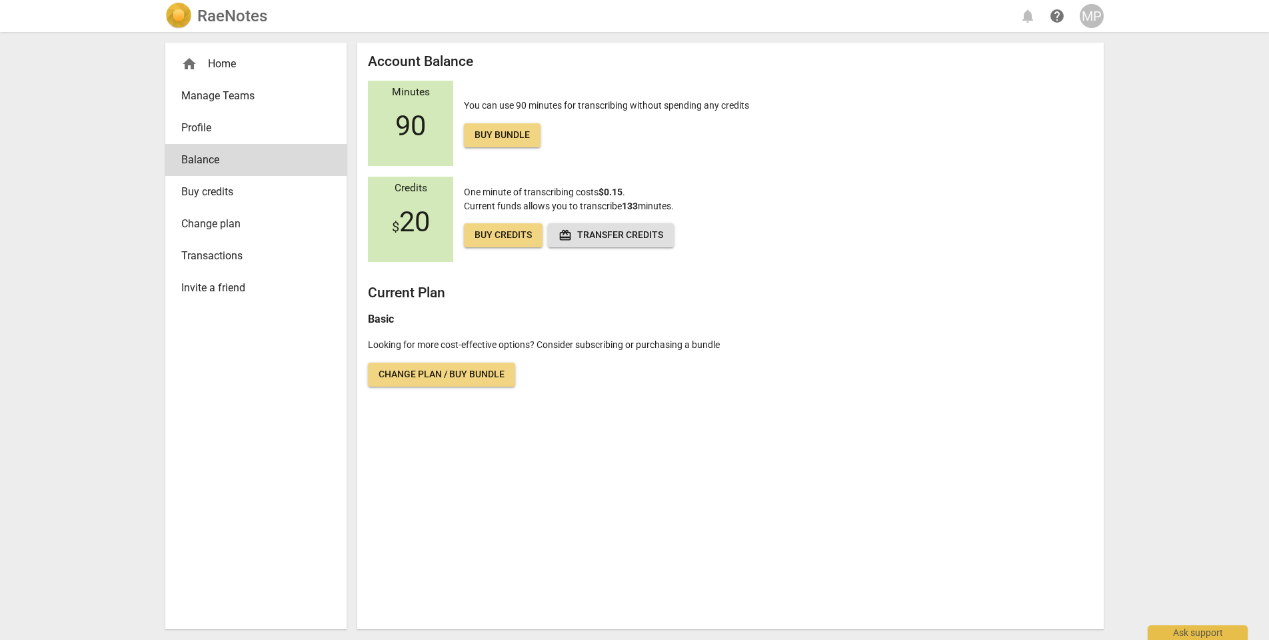
click at [479, 141] on span "Buy bundle" at bounding box center [502, 135] width 55 height 13
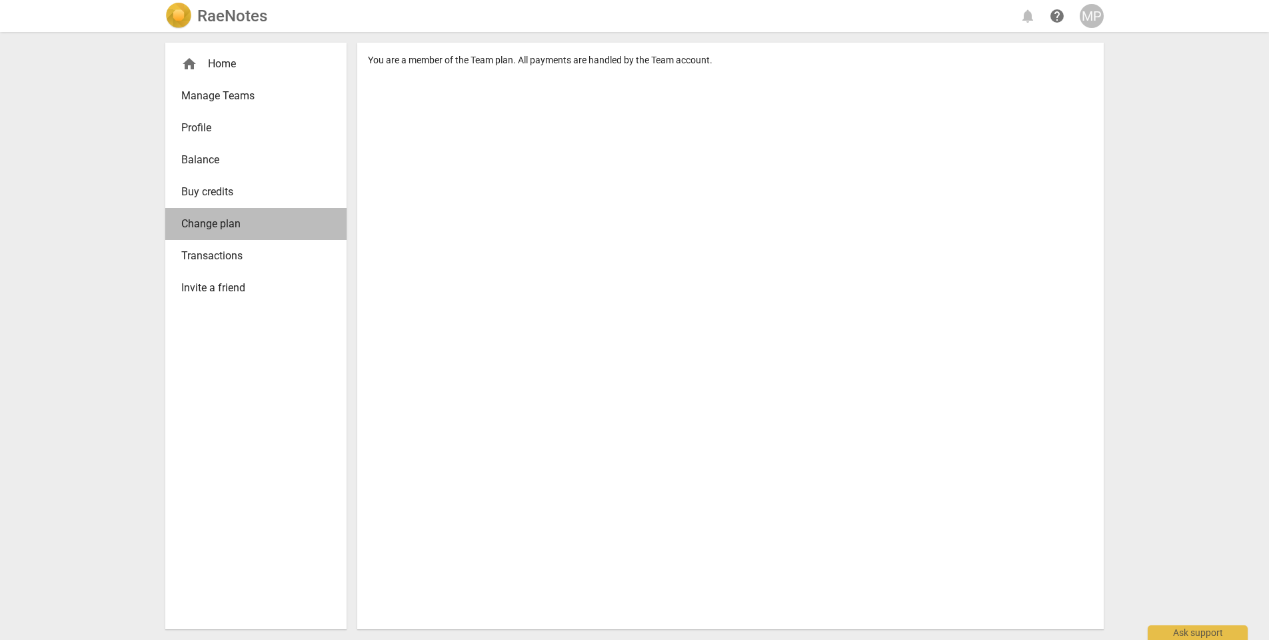
click at [248, 228] on span "Change plan" at bounding box center [250, 224] width 139 height 16
click at [224, 67] on div "home Home" at bounding box center [250, 64] width 139 height 16
